Goal: Transaction & Acquisition: Purchase product/service

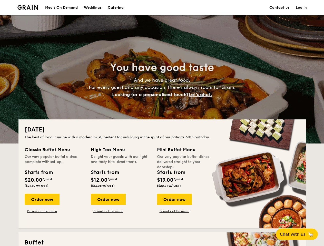
click at [162, 123] on div "[DATE] The best of local cuisine with a modern twist, perfect for indulging in …" at bounding box center [161, 174] width 287 height 109
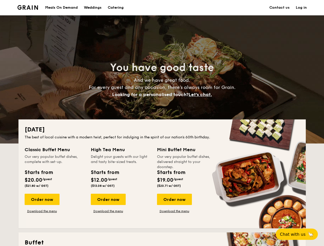
click at [301, 8] on link "Log in" at bounding box center [301, 7] width 11 height 15
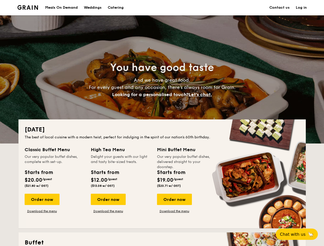
click at [202, 95] on span "Let's chat." at bounding box center [200, 95] width 23 height 6
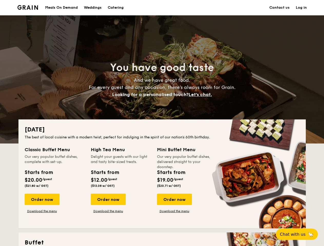
click at [42, 200] on div "Order now" at bounding box center [42, 199] width 35 height 11
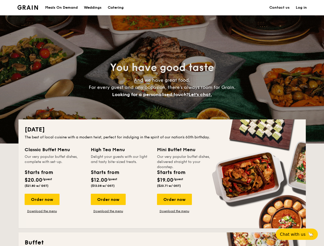
click at [108, 200] on div "Order now" at bounding box center [108, 199] width 35 height 11
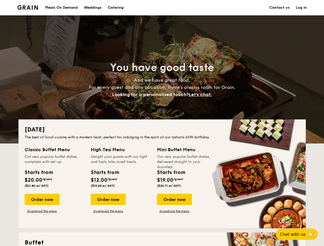
click at [174, 200] on div "Order now" at bounding box center [174, 199] width 35 height 11
click at [300, 234] on span "Chat with us" at bounding box center [293, 234] width 26 height 5
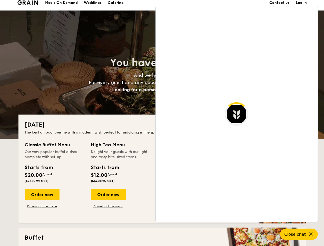
scroll to position [993, 0]
